Goal: Information Seeking & Learning: Learn about a topic

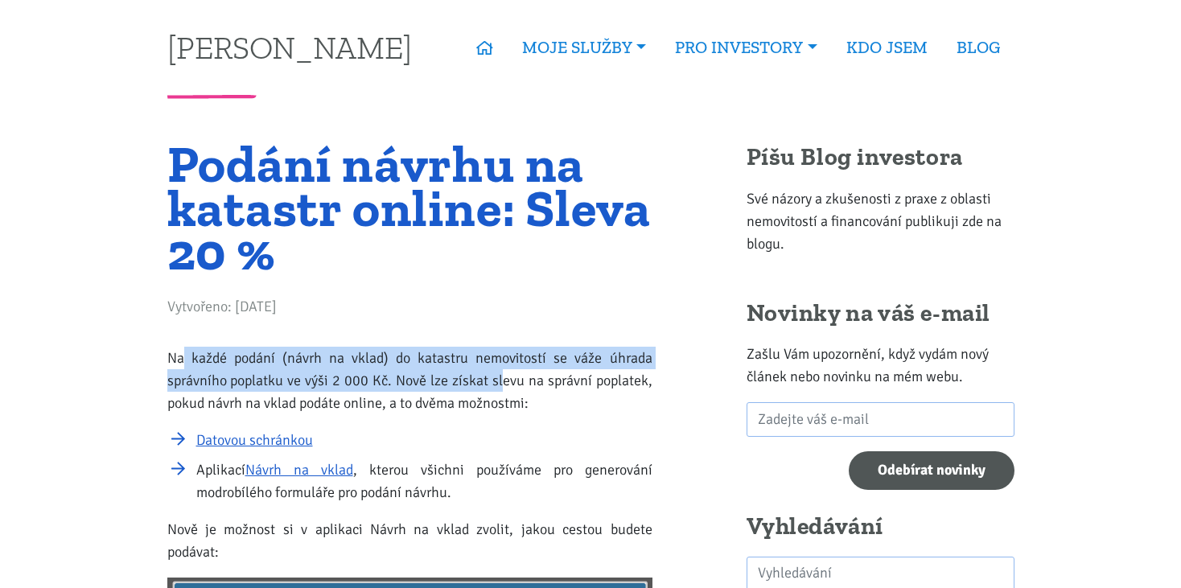
click at [503, 383] on p "Na každé podání (návrh na vklad) do katastru nemovitostí se váže úhrada správní…" at bounding box center [409, 381] width 485 height 68
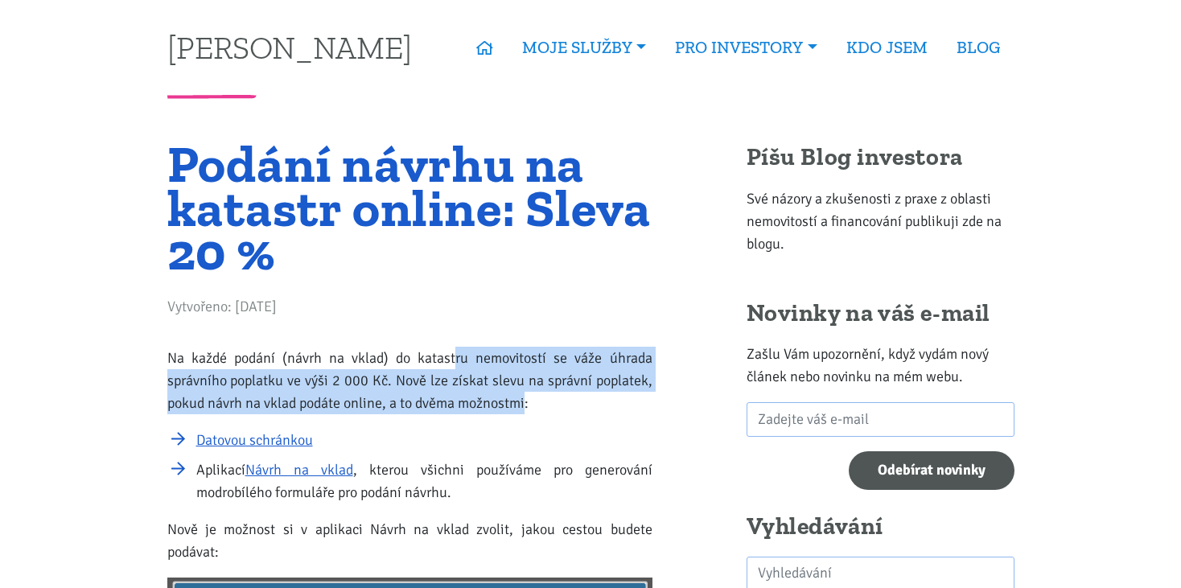
drag, startPoint x: 516, startPoint y: 399, endPoint x: 456, endPoint y: 355, distance: 74.2
click at [456, 355] on p "Na každé podání (návrh na vklad) do katastru nemovitostí se váže úhrada správní…" at bounding box center [409, 381] width 485 height 68
drag, startPoint x: 365, startPoint y: 348, endPoint x: 521, endPoint y: 399, distance: 164.4
click at [521, 399] on p "Na každé podání (návrh na vklad) do katastru nemovitostí se váže úhrada správní…" at bounding box center [409, 381] width 485 height 68
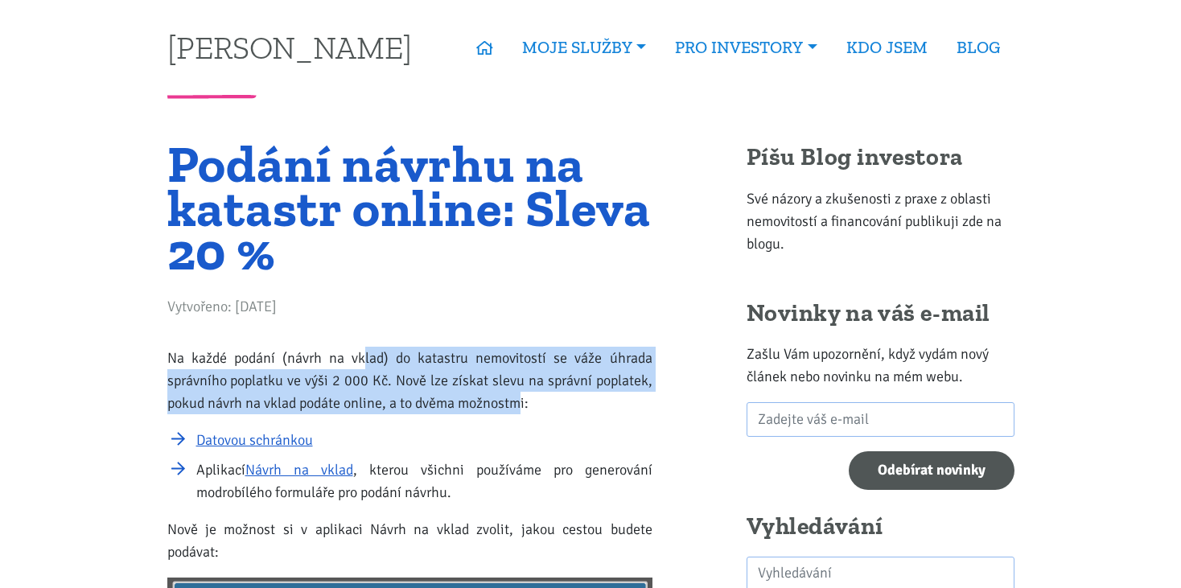
click at [522, 399] on p "Na každé podání (návrh na vklad) do katastru nemovitostí se váže úhrada správní…" at bounding box center [409, 381] width 485 height 68
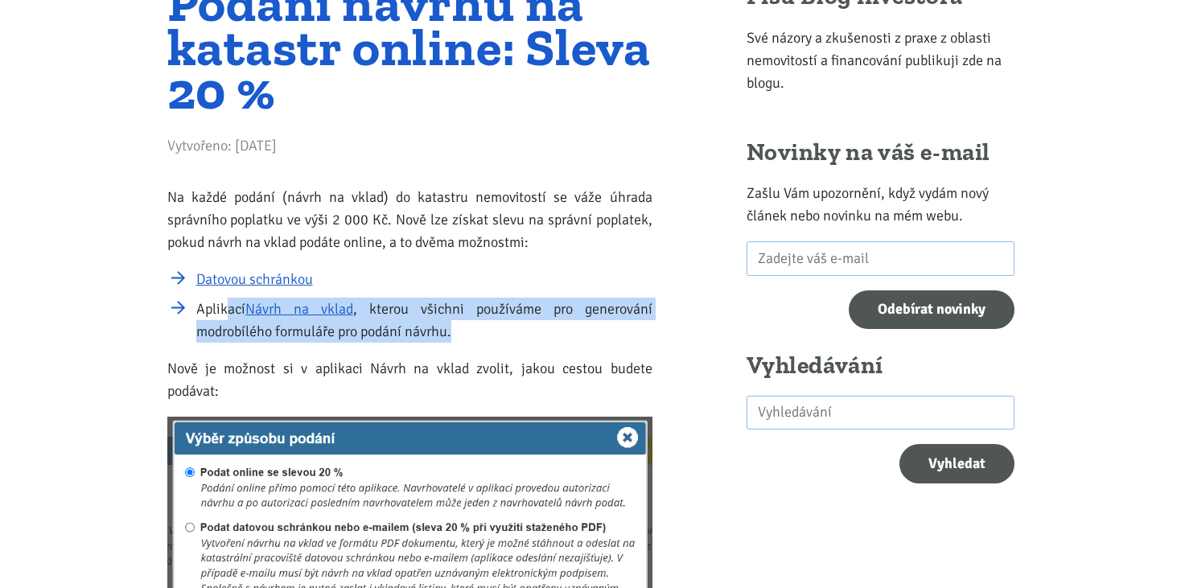
drag, startPoint x: 244, startPoint y: 312, endPoint x: 460, endPoint y: 336, distance: 217.7
click at [460, 336] on li "Aplikací Návrh na vklad , kterou všichni používáme pro generování modrobílého f…" at bounding box center [424, 320] width 456 height 45
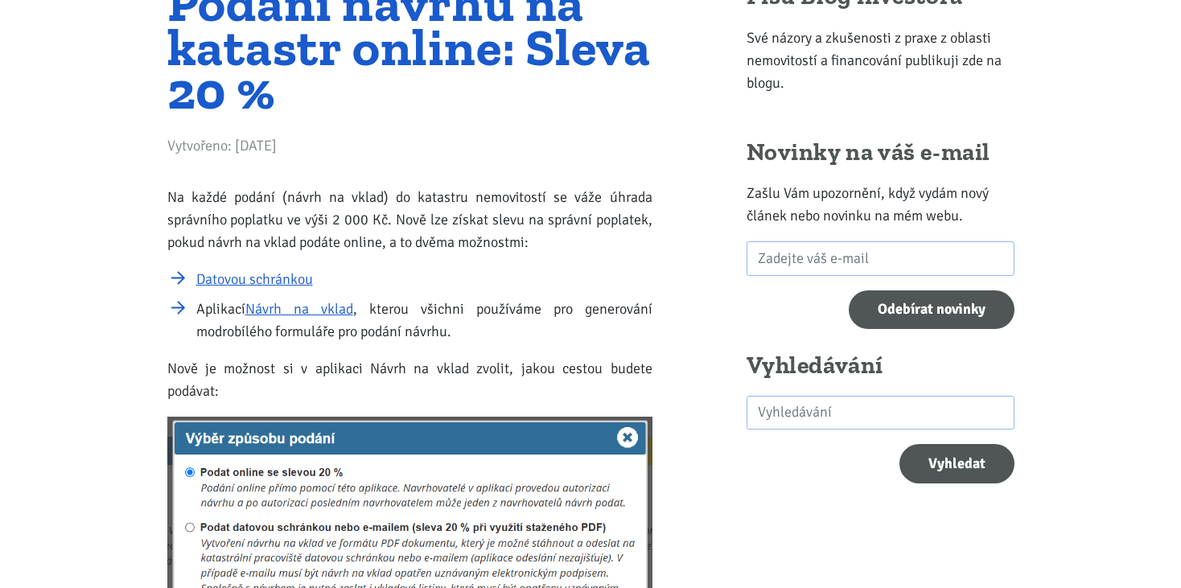
scroll to position [322, 0]
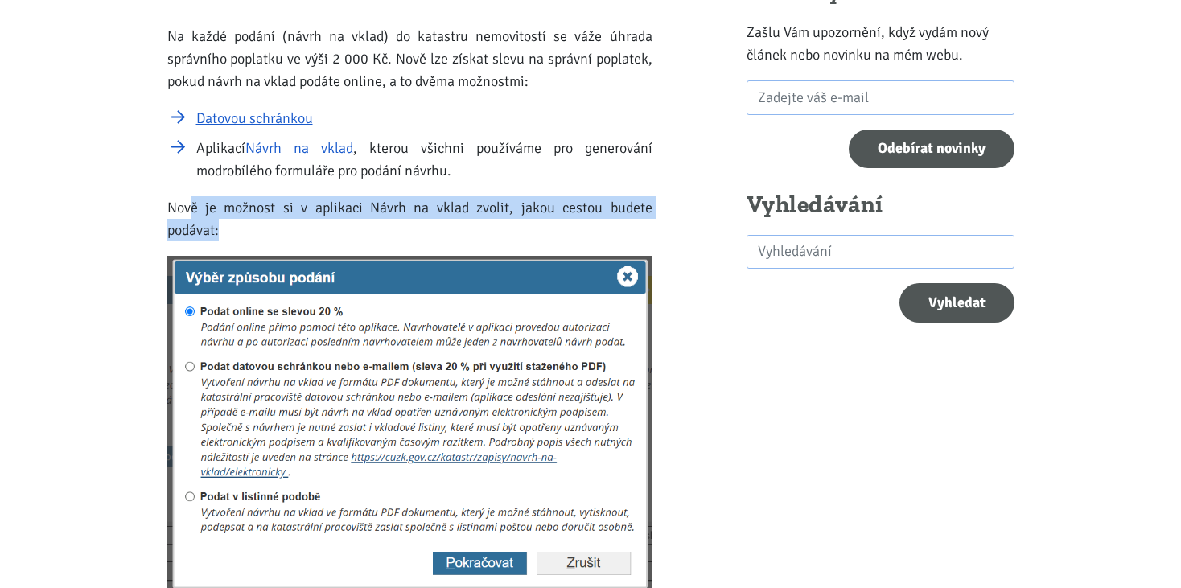
drag, startPoint x: 189, startPoint y: 209, endPoint x: 331, endPoint y: 227, distance: 142.7
click at [331, 227] on p "Nově je možnost si v aplikaci Návrh na vklad zvolit, jakou cestou budete podáva…" at bounding box center [409, 218] width 485 height 45
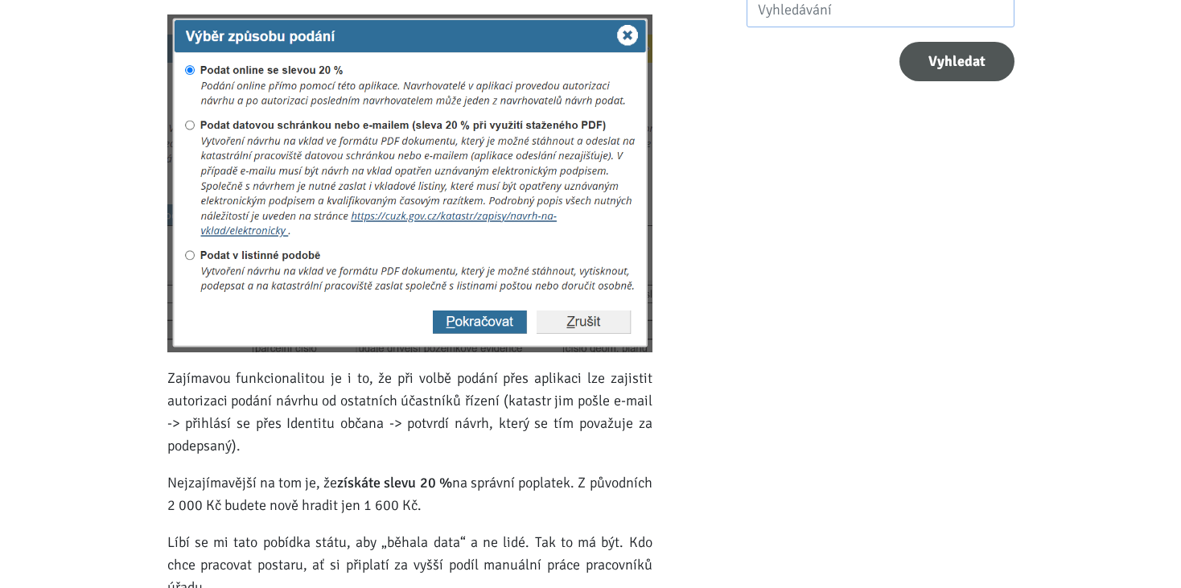
scroll to position [805, 0]
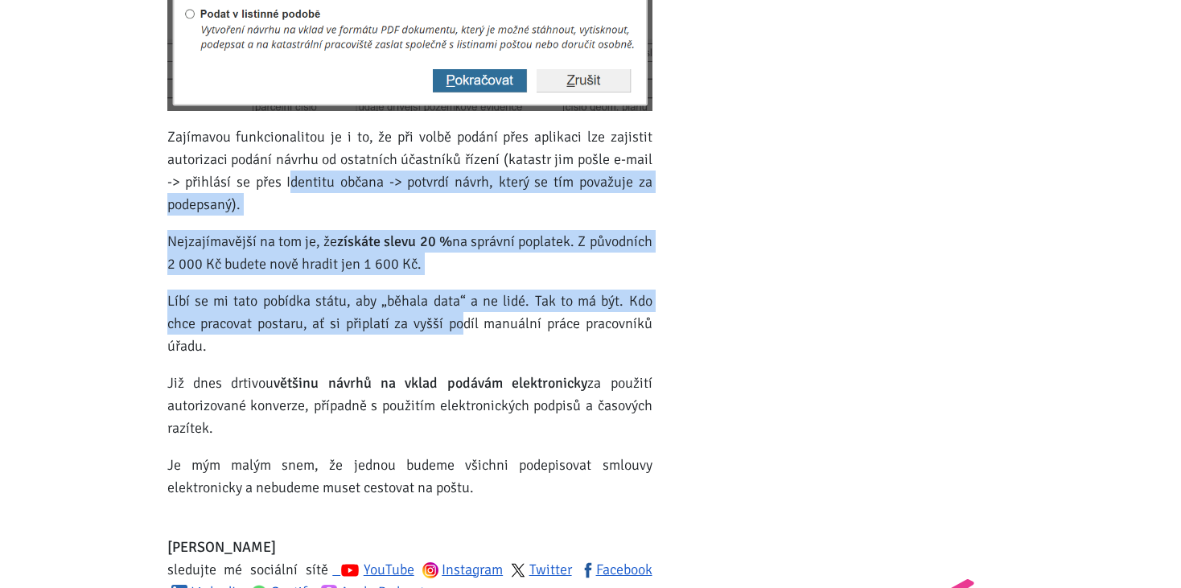
drag, startPoint x: 311, startPoint y: 196, endPoint x: 467, endPoint y: 331, distance: 206.0
click at [467, 331] on div "Na každé podání (návrh na vklad) do katastru nemovitostí se váže úhrada správní…" at bounding box center [409, 91] width 485 height 1098
click at [467, 331] on p "Líbí se mi tato pobídka státu, aby „běhala data“ a ne lidé. Tak to má být. Kdo …" at bounding box center [409, 324] width 485 height 68
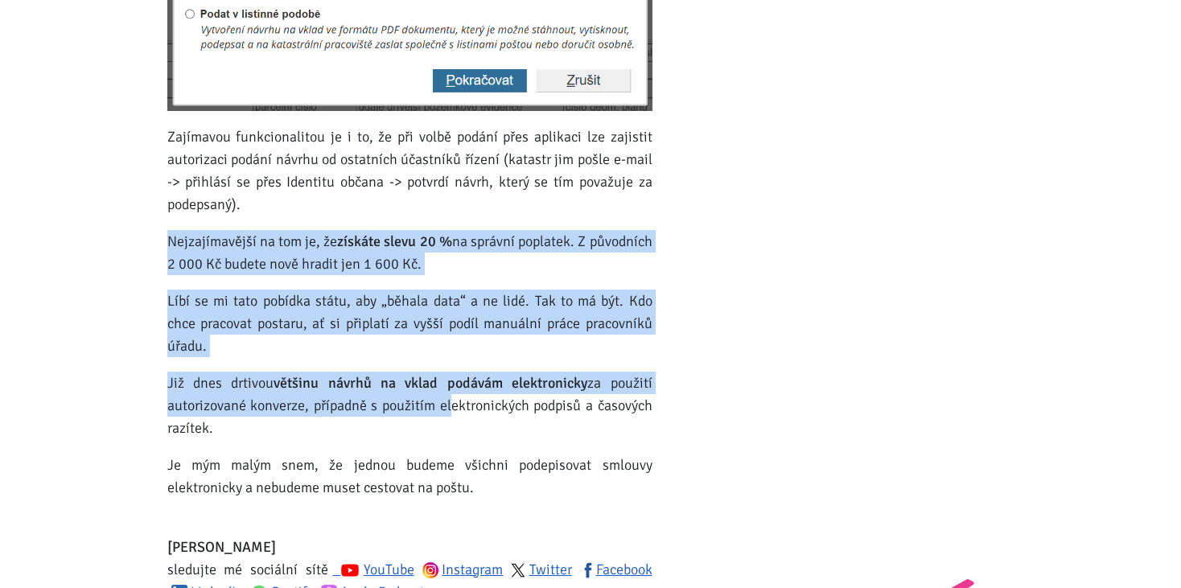
drag, startPoint x: 443, startPoint y: 407, endPoint x: 384, endPoint y: 214, distance: 202.1
click at [384, 214] on div "Na každé podání (návrh na vklad) do katastru nemovitostí se váže úhrada správní…" at bounding box center [409, 91] width 485 height 1098
click at [384, 214] on p "Zajímavou funkcionalitou je i to, že při volbě podání přes aplikaci lze zajisti…" at bounding box center [409, 171] width 485 height 90
